Goal: Find specific page/section: Find specific page/section

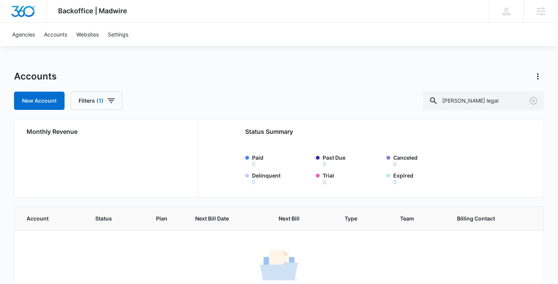
click at [96, 29] on link "Websites" at bounding box center [88, 34] width 32 height 23
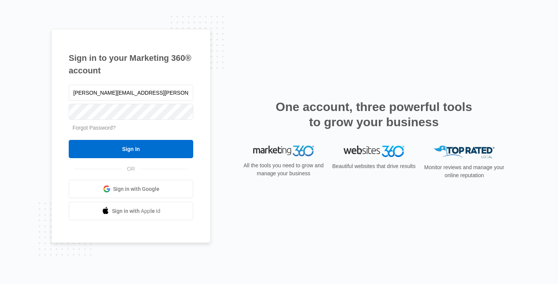
type input "sean.haney@madwire.com"
click at [69, 140] on input "Sign In" at bounding box center [131, 149] width 125 height 18
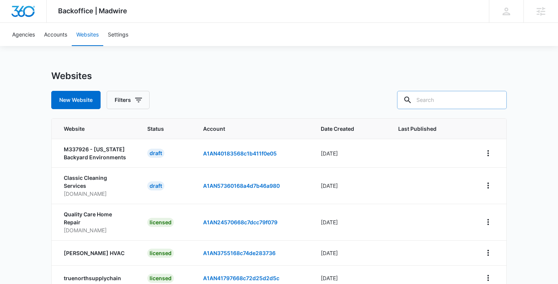
click at [414, 107] on div at bounding box center [408, 100] width 12 height 18
click at [455, 92] on input "text" at bounding box center [452, 100] width 110 height 18
type input "katastic"
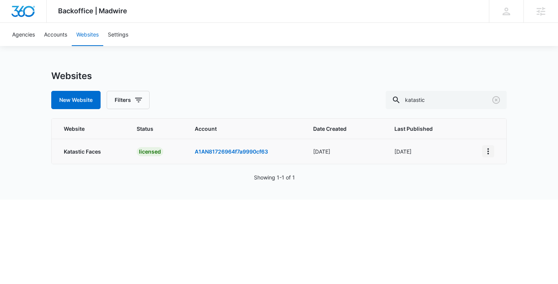
click at [494, 154] on button "View More" at bounding box center [488, 151] width 12 height 12
click at [501, 185] on link "Edit Website" at bounding box center [507, 183] width 31 height 6
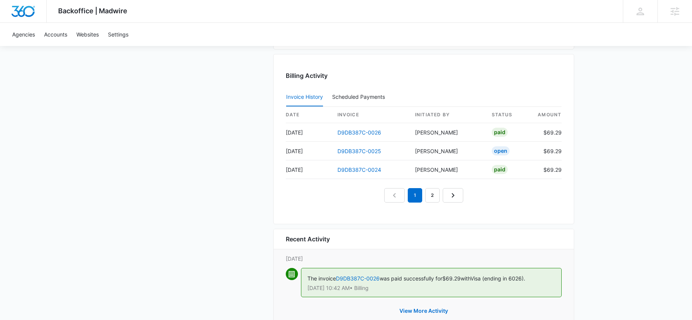
scroll to position [767, 0]
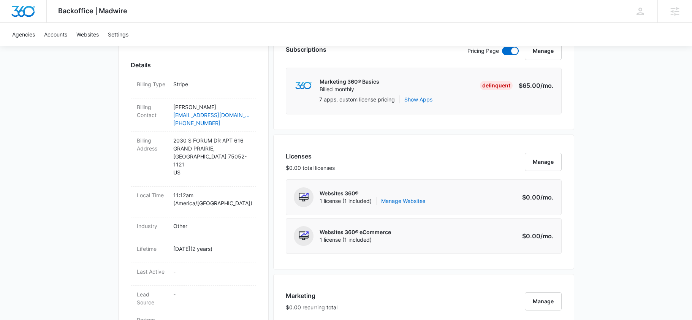
scroll to position [0, 0]
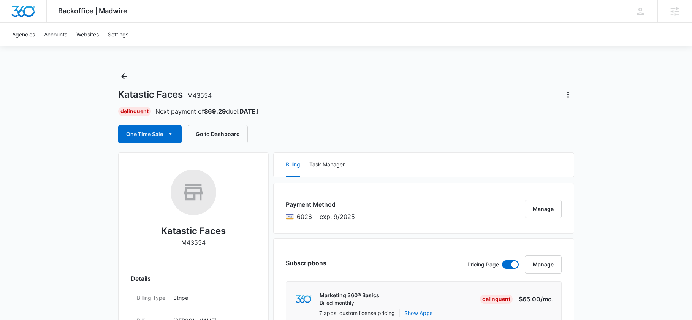
click at [352, 117] on div "Katastic Faces M43554 Delinquent Next payment of $69.29 due Oct 12 One Time Sal…" at bounding box center [346, 106] width 456 height 73
click at [326, 124] on div "Katastic Faces M43554 Delinquent Next payment of $69.29 due Oct 12 One Time Sal…" at bounding box center [346, 106] width 456 height 73
